Goal: Information Seeking & Learning: Learn about a topic

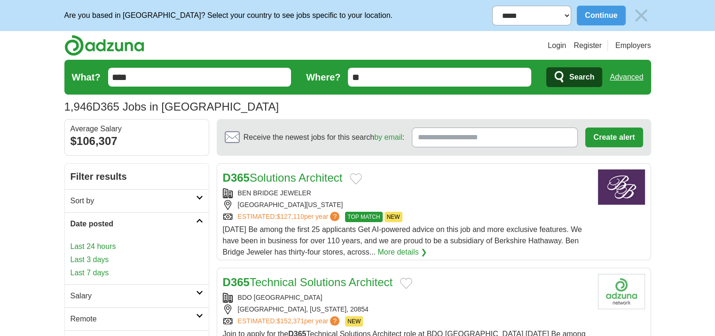
click at [102, 244] on link "Last 24 hours" at bounding box center [137, 246] width 133 height 11
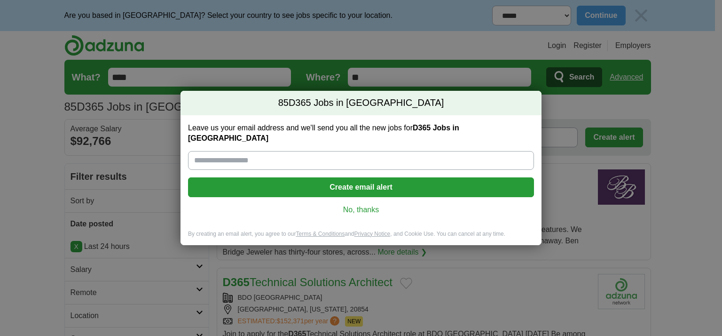
click at [374, 205] on link "No, thanks" at bounding box center [361, 210] width 331 height 10
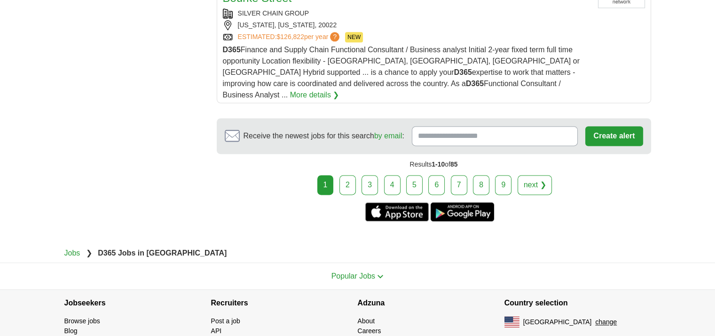
scroll to position [1270, 0]
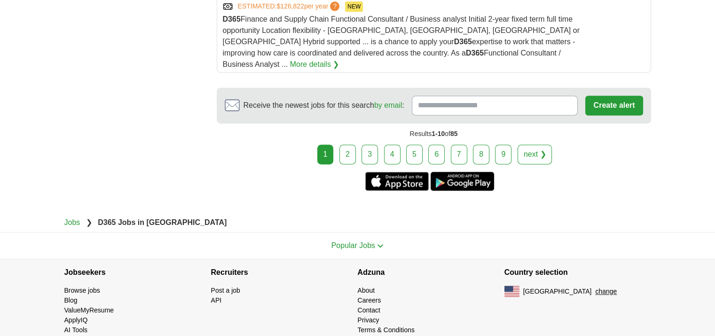
click at [351, 144] on link "2" at bounding box center [348, 154] width 16 height 20
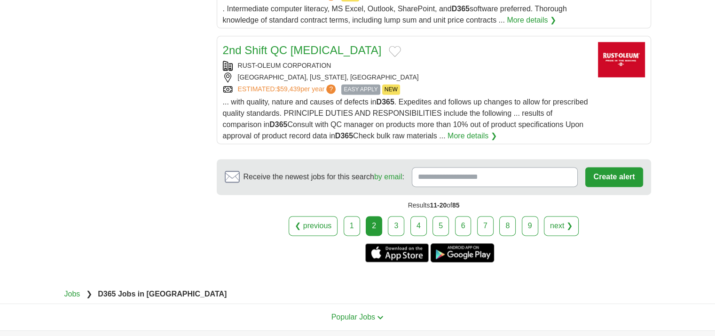
scroll to position [1317, 0]
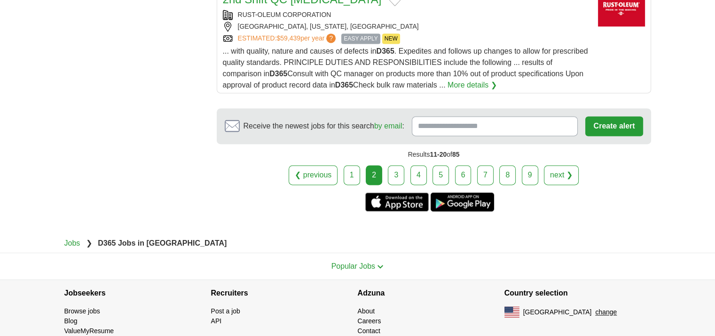
click at [398, 165] on link "3" at bounding box center [396, 175] width 16 height 20
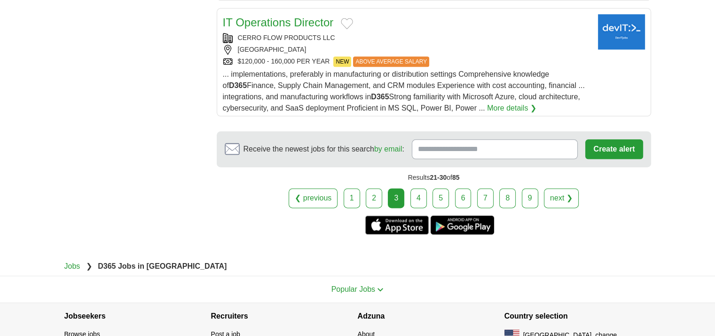
scroll to position [1238, 0]
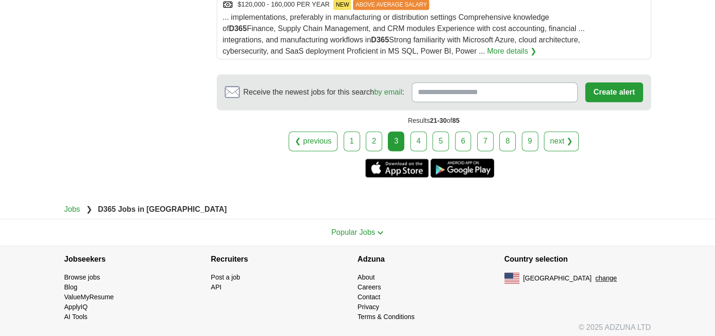
click at [412, 135] on link "4" at bounding box center [419, 141] width 16 height 20
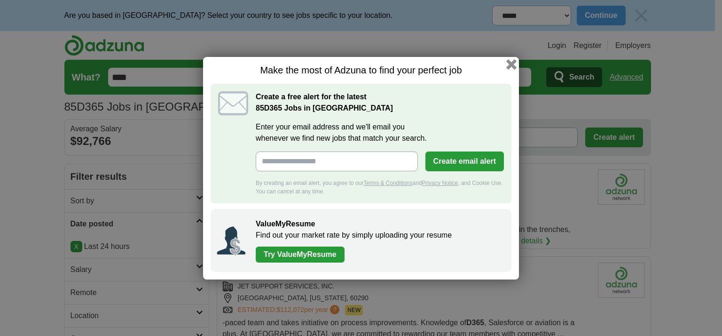
click at [510, 60] on button "button" at bounding box center [511, 64] width 10 height 10
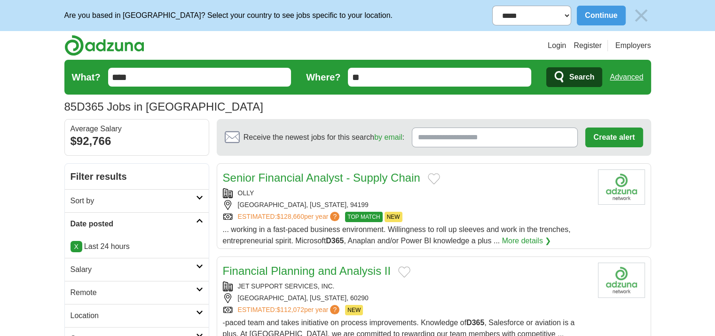
click at [447, 205] on div "[GEOGRAPHIC_DATA], [US_STATE], 94199" at bounding box center [407, 205] width 368 height 10
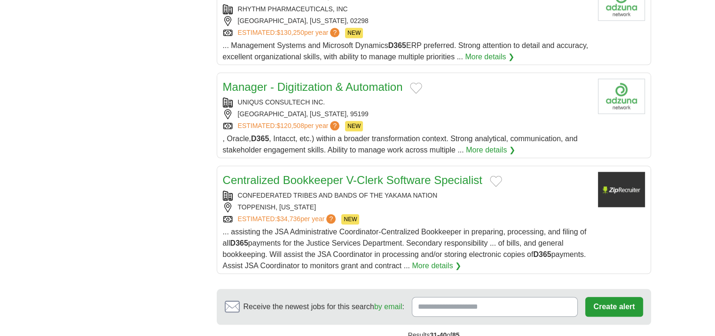
scroll to position [1082, 0]
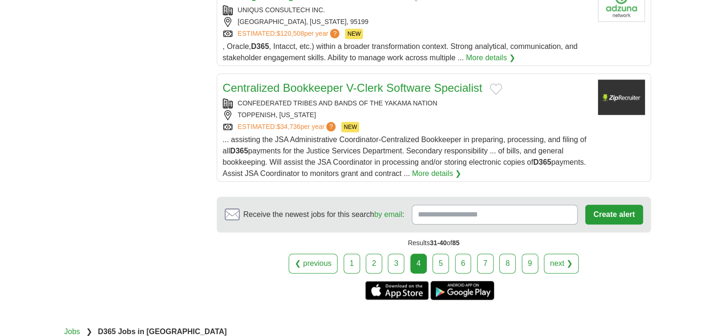
click at [435, 253] on link "5" at bounding box center [441, 263] width 16 height 20
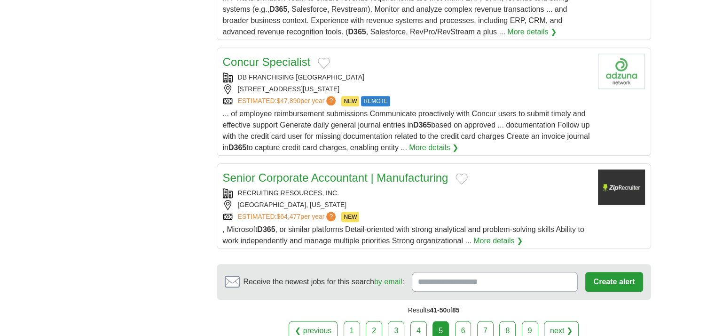
scroll to position [1082, 0]
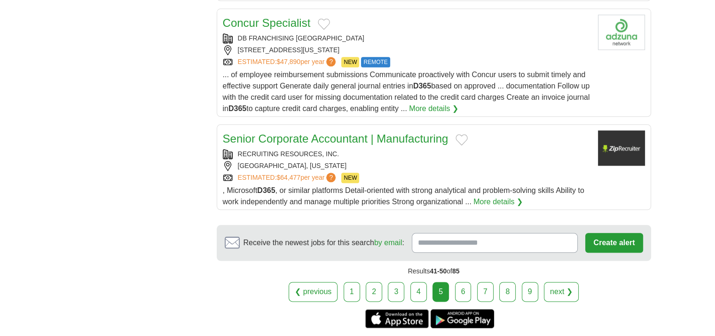
click at [461, 282] on link "6" at bounding box center [463, 292] width 16 height 20
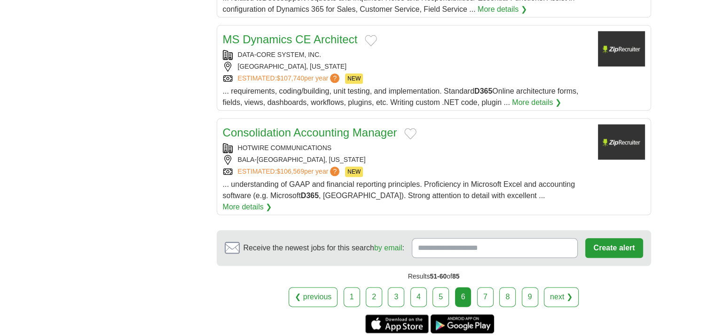
scroll to position [1129, 0]
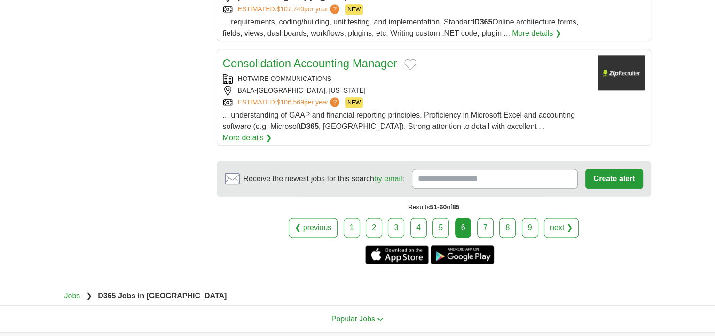
click at [479, 218] on link "7" at bounding box center [485, 228] width 16 height 20
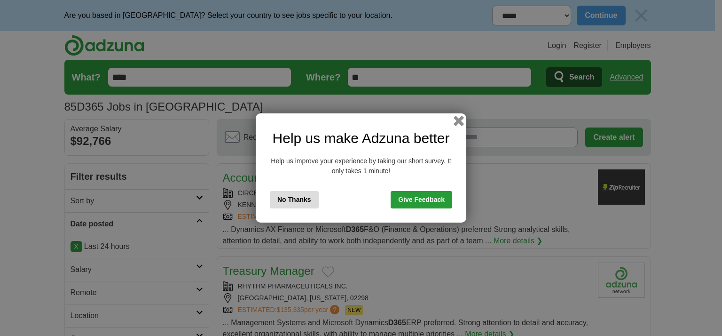
click at [457, 122] on button "button" at bounding box center [459, 121] width 10 height 10
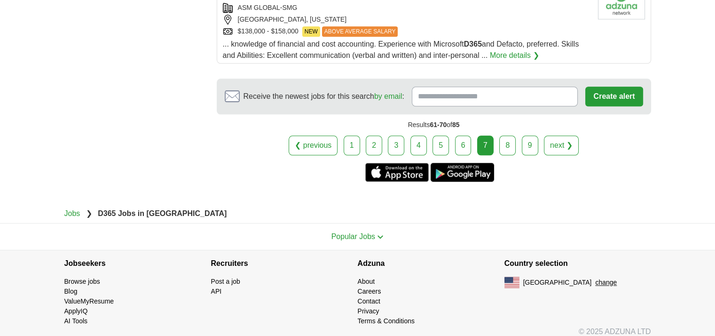
scroll to position [1125, 0]
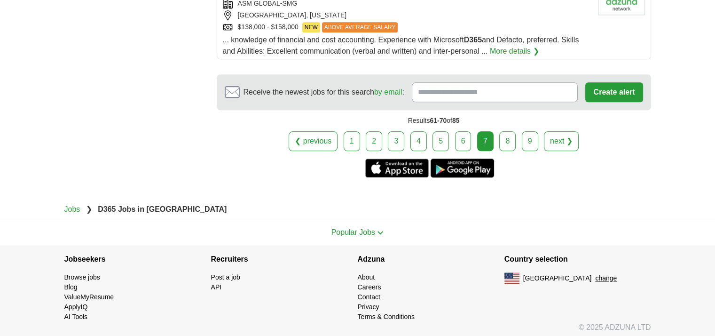
click at [504, 134] on link "8" at bounding box center [507, 141] width 16 height 20
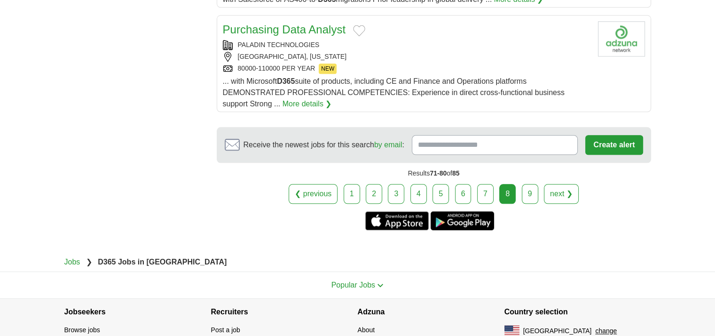
scroll to position [1139, 0]
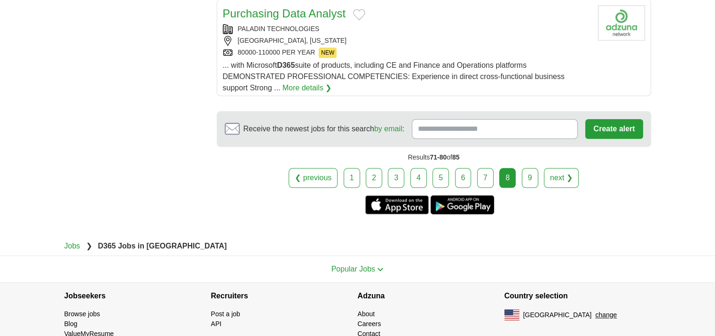
click at [524, 168] on link "9" at bounding box center [530, 178] width 16 height 20
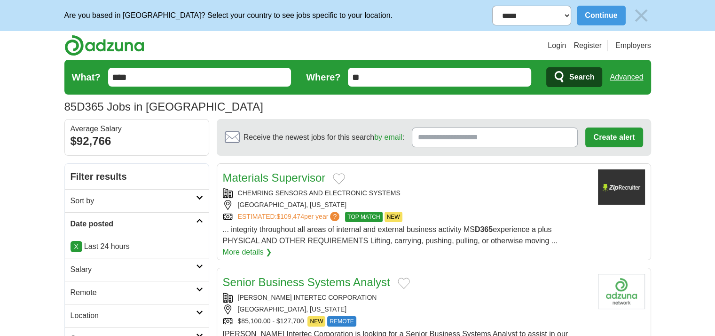
click at [134, 68] on input "****" at bounding box center [199, 77] width 183 height 19
drag, startPoint x: 136, startPoint y: 75, endPoint x: 119, endPoint y: 76, distance: 16.5
click at [119, 76] on input "****" at bounding box center [199, 77] width 183 height 19
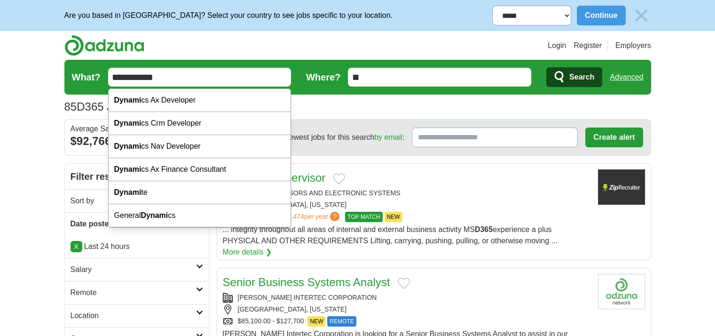
type input "**********"
click at [546, 67] on button "Search" at bounding box center [574, 77] width 56 height 20
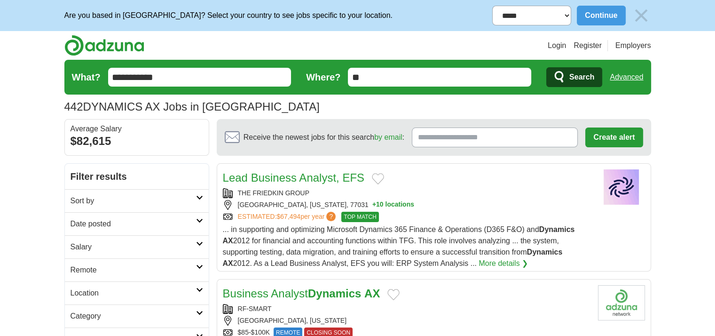
click at [132, 221] on h2 "Date posted" at bounding box center [134, 223] width 126 height 11
click at [96, 249] on link "Last 24 hours" at bounding box center [137, 246] width 133 height 11
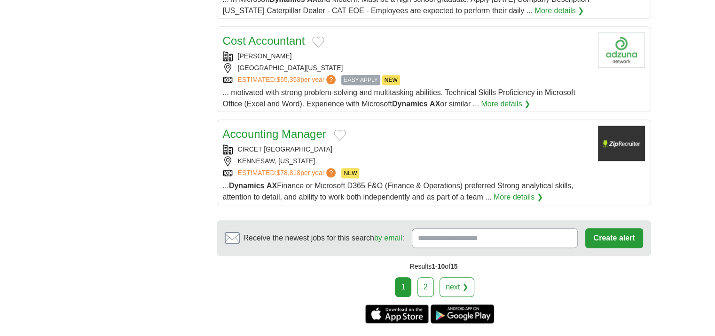
scroll to position [1035, 0]
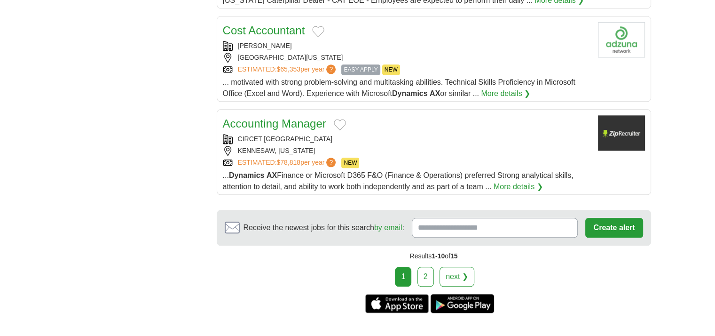
click at [419, 267] on link "2" at bounding box center [426, 277] width 16 height 20
